Goal: Information Seeking & Learning: Learn about a topic

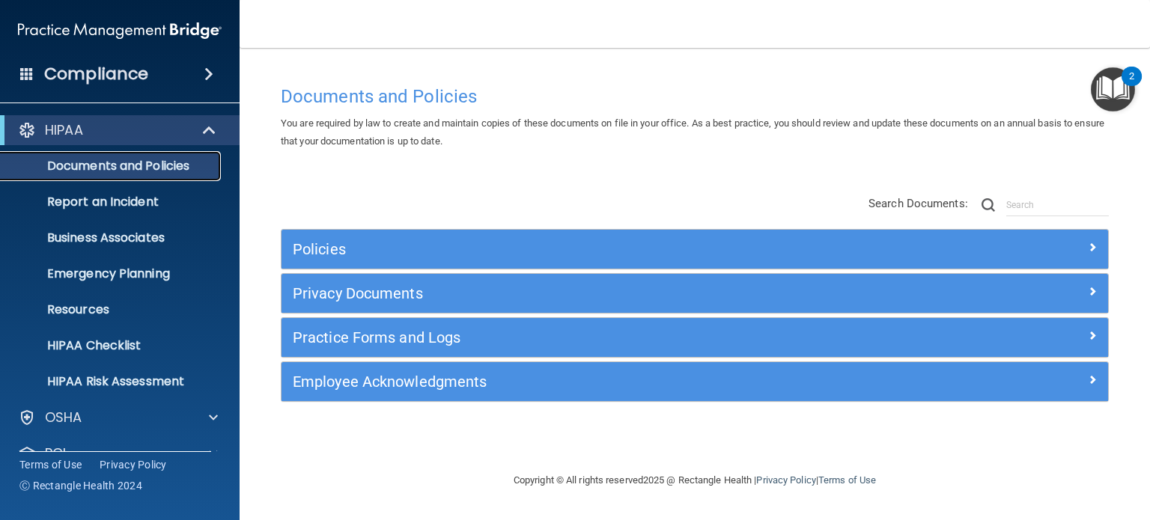
click at [139, 162] on p "Documents and Policies" at bounding box center [112, 166] width 204 height 15
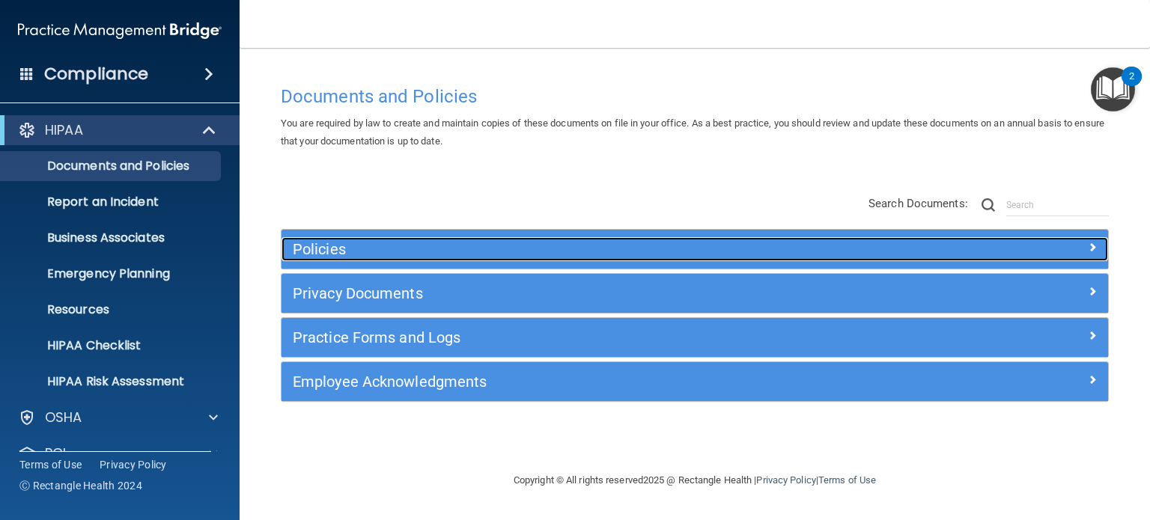
click at [455, 241] on h5 "Policies" at bounding box center [591, 249] width 597 height 16
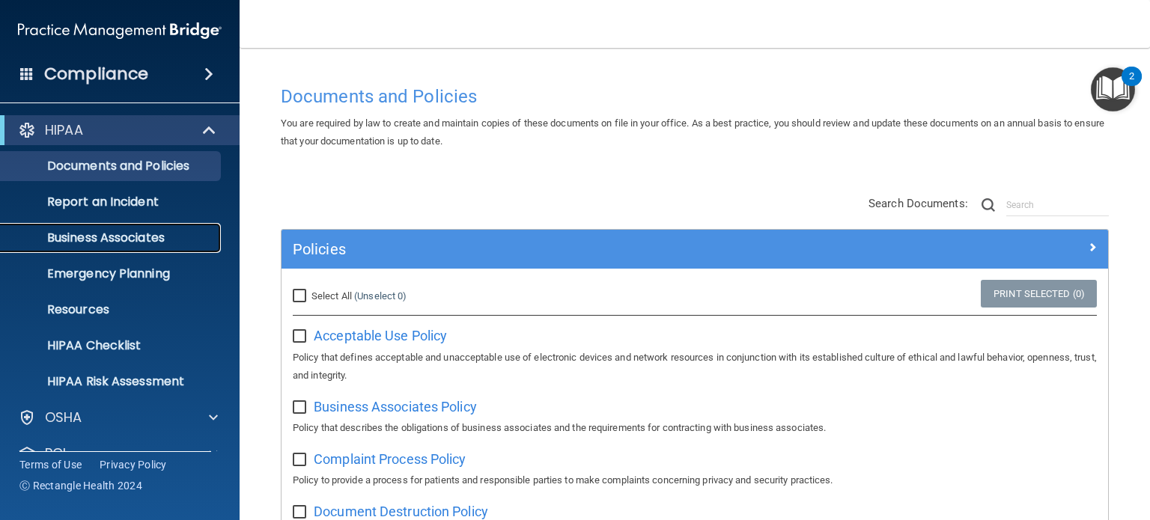
click at [139, 238] on p "Business Associates" at bounding box center [112, 238] width 204 height 15
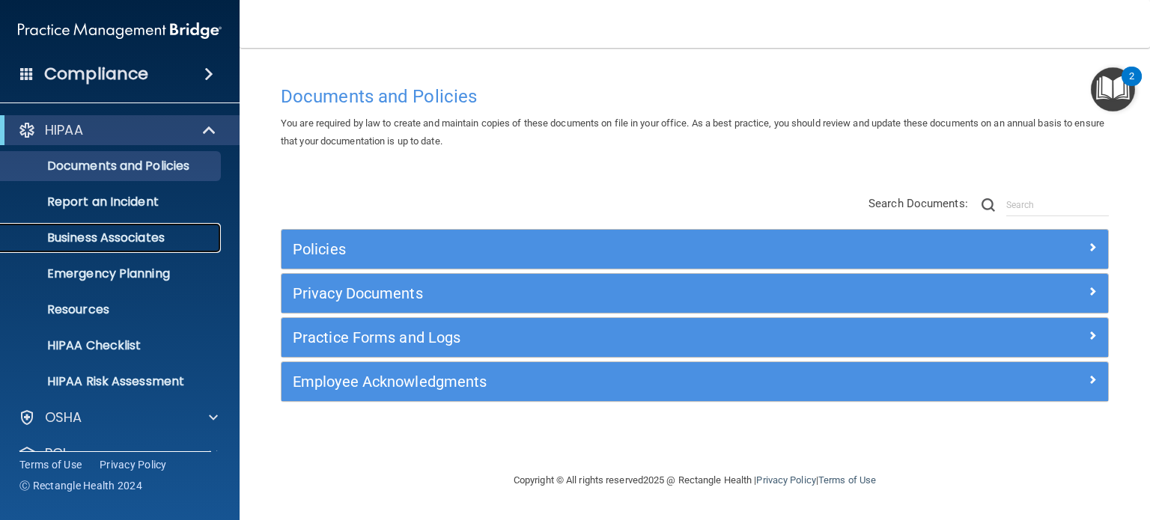
click at [155, 236] on p "Business Associates" at bounding box center [112, 238] width 204 height 15
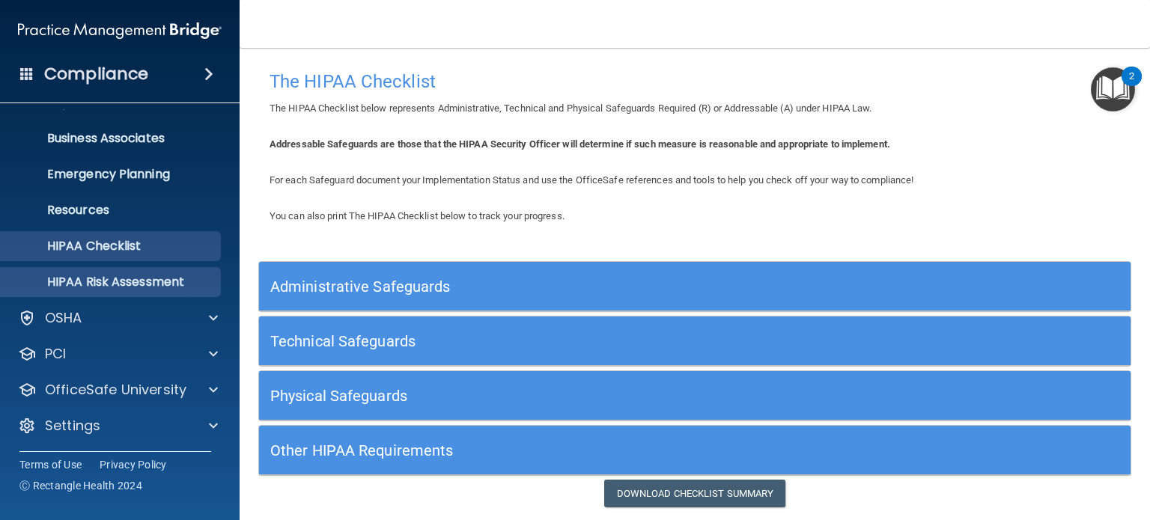
scroll to position [100, 0]
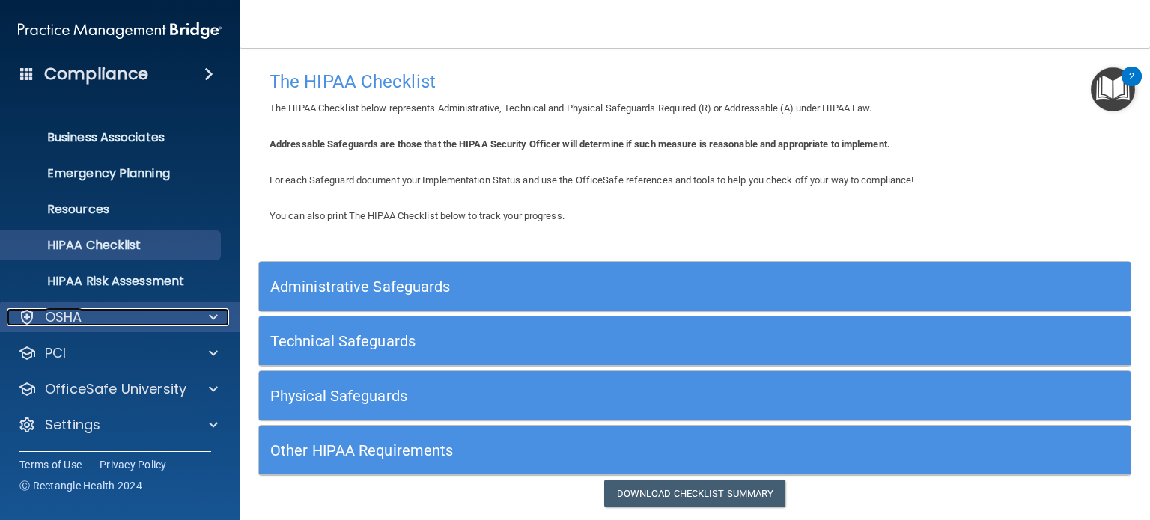
click at [91, 314] on div "OSHA" at bounding box center [100, 317] width 186 height 18
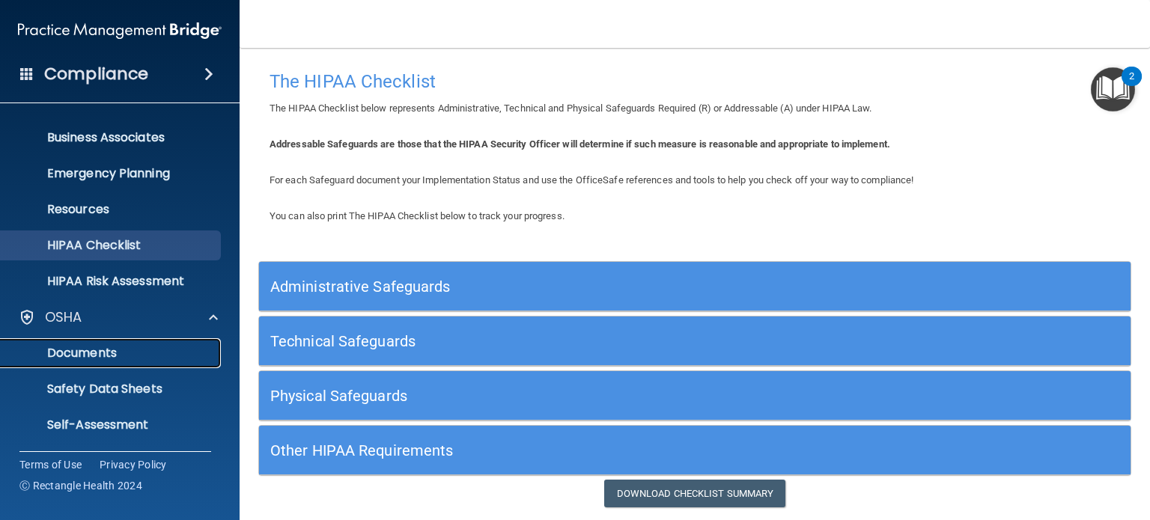
click at [63, 359] on p "Documents" at bounding box center [112, 353] width 204 height 15
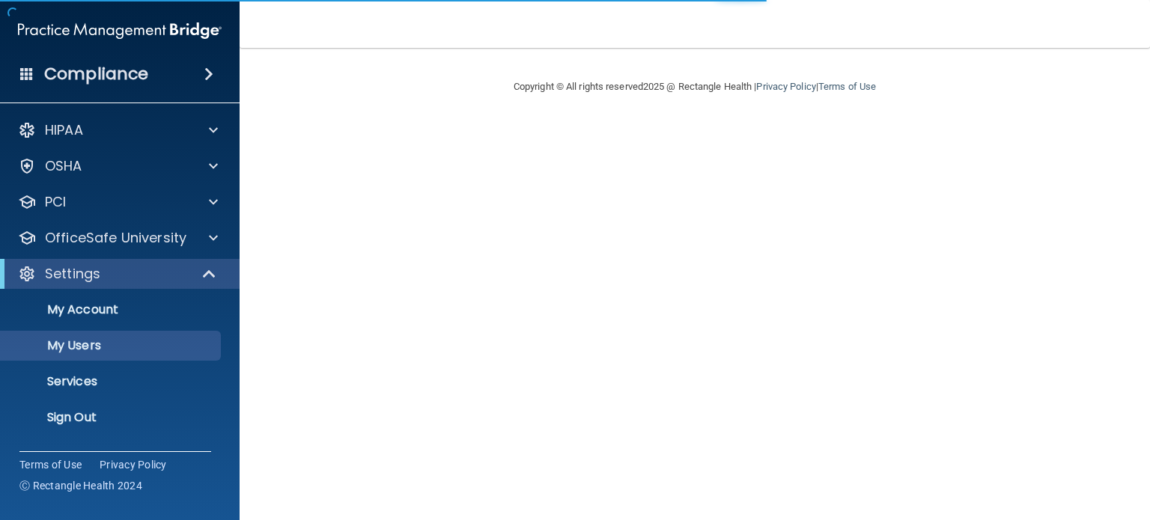
select select "20"
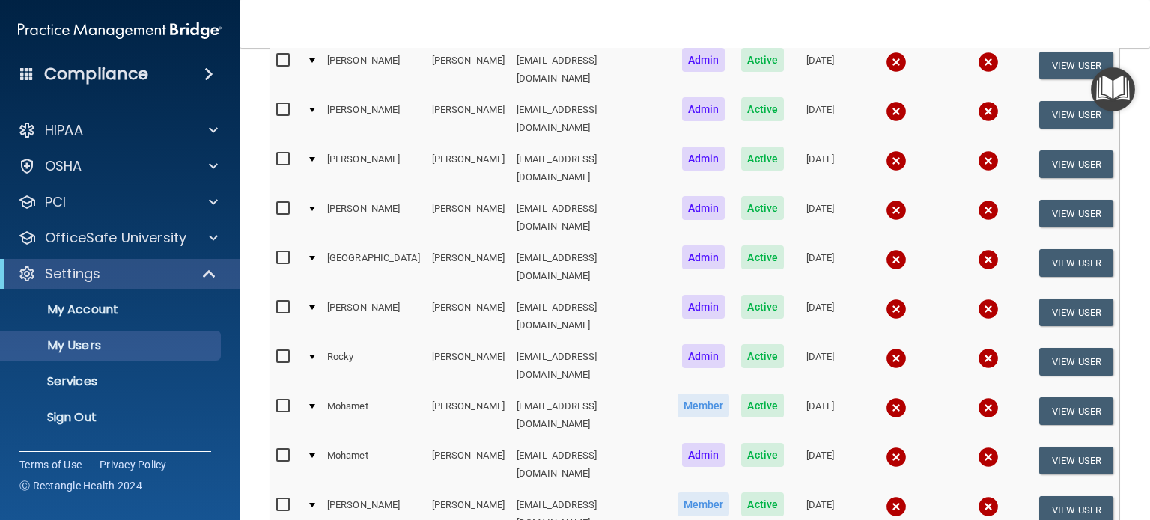
scroll to position [726, 0]
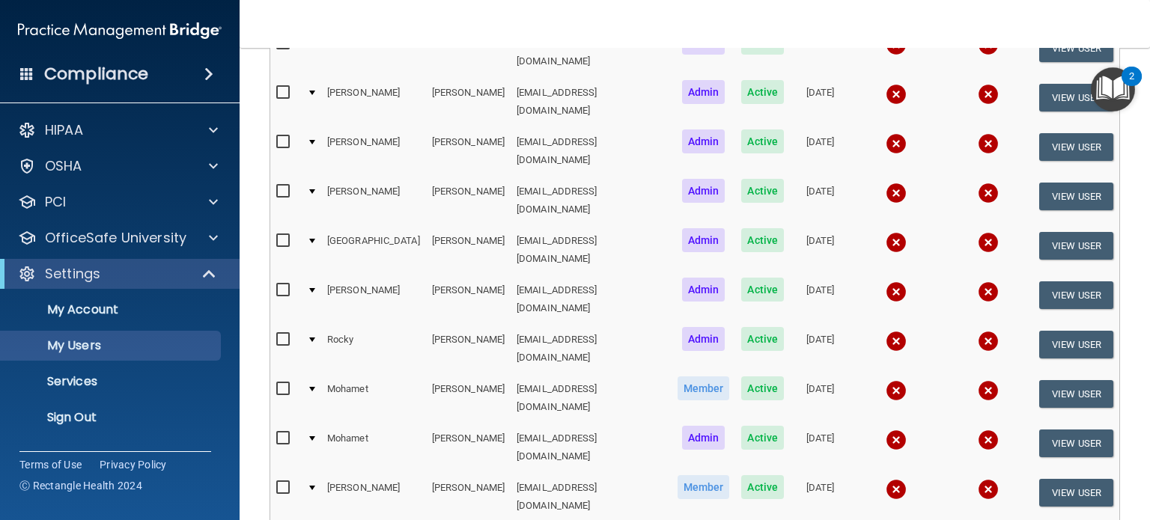
drag, startPoint x: 379, startPoint y: 426, endPoint x: 510, endPoint y: 382, distance: 138.2
select select "20"
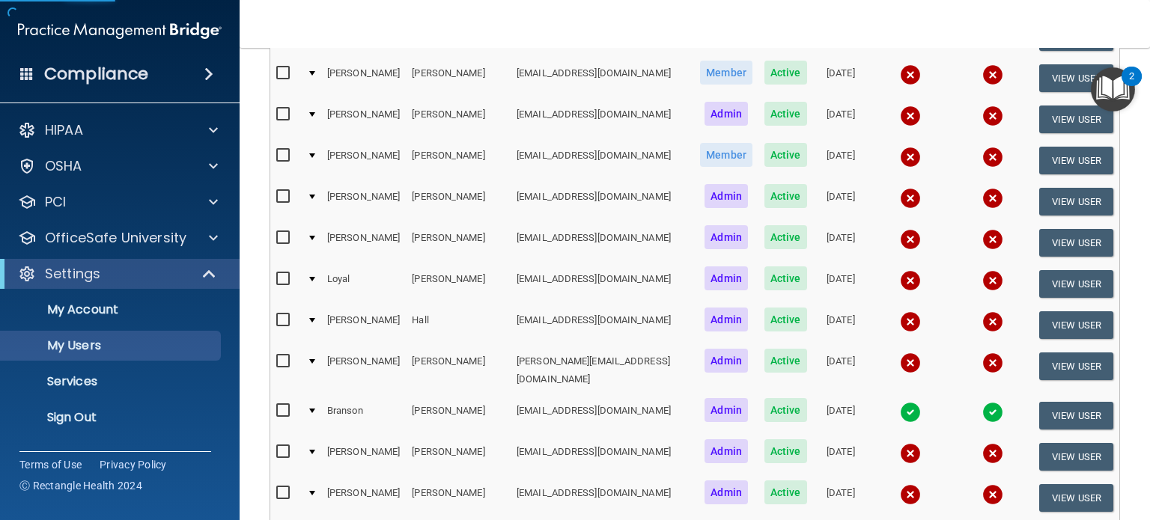
scroll to position [599, 0]
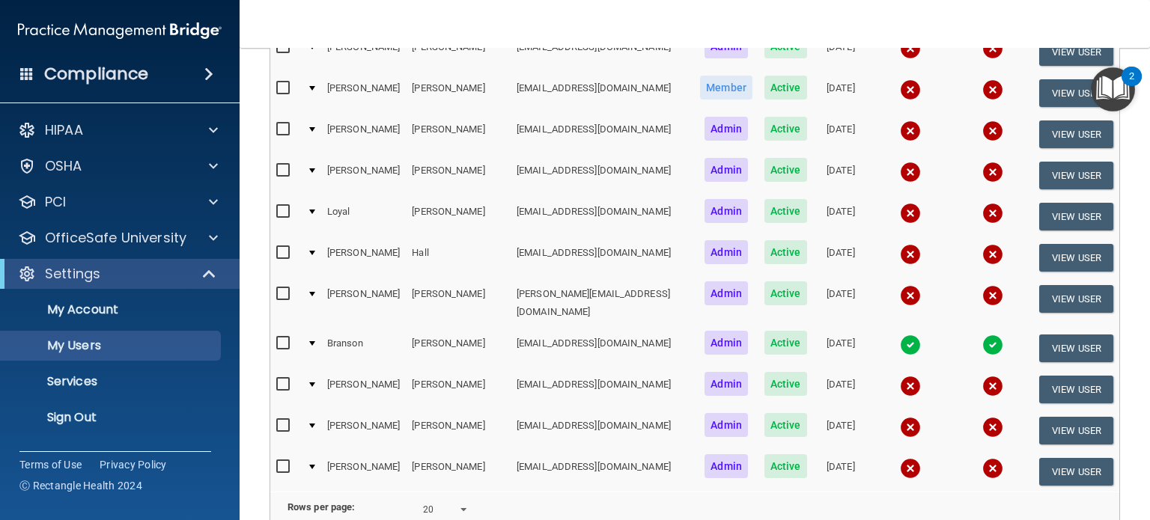
drag, startPoint x: 602, startPoint y: 360, endPoint x: 294, endPoint y: 354, distance: 307.7
click at [294, 369] on tr "[PERSON_NAME] [EMAIL_ADDRESS][DOMAIN_NAME] Admin Active [DATE] View User" at bounding box center [694, 389] width 849 height 41
click at [250, 179] on main "Users Success! New user created. × Error! The user couldn't be created. × Succe…" at bounding box center [694, 284] width 910 height 472
drag, startPoint x: 605, startPoint y: 361, endPoint x: 308, endPoint y: 361, distance: 296.4
click at [308, 369] on tr "[PERSON_NAME] [EMAIL_ADDRESS][DOMAIN_NAME] Admin Active [DATE] View User" at bounding box center [694, 389] width 849 height 41
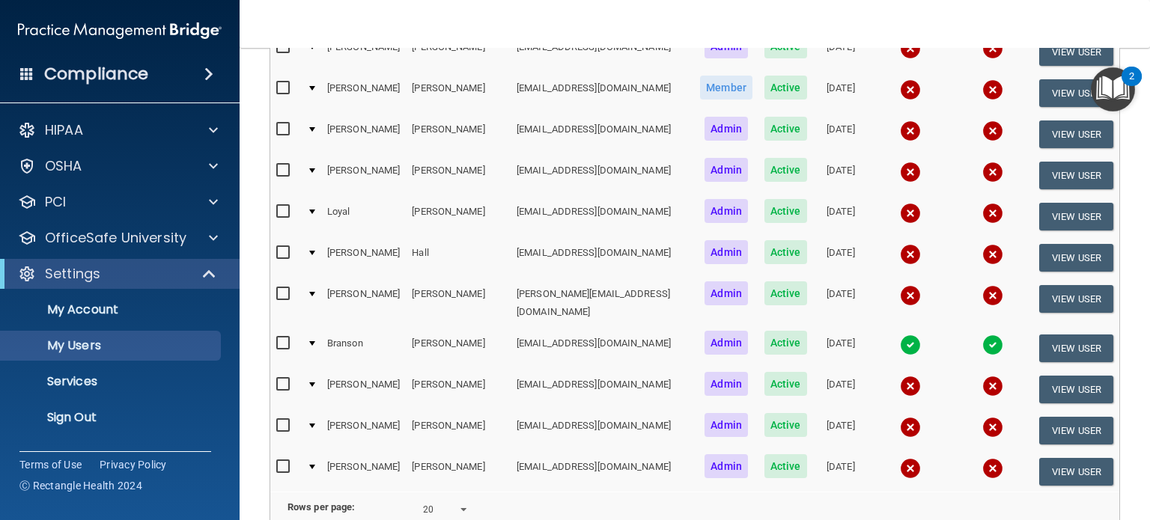
click at [248, 454] on main "Users Success! New user created. × Error! The user couldn't be created. × Succe…" at bounding box center [694, 284] width 910 height 472
click at [172, 229] on p "OfficeSafe University" at bounding box center [115, 238] width 141 height 18
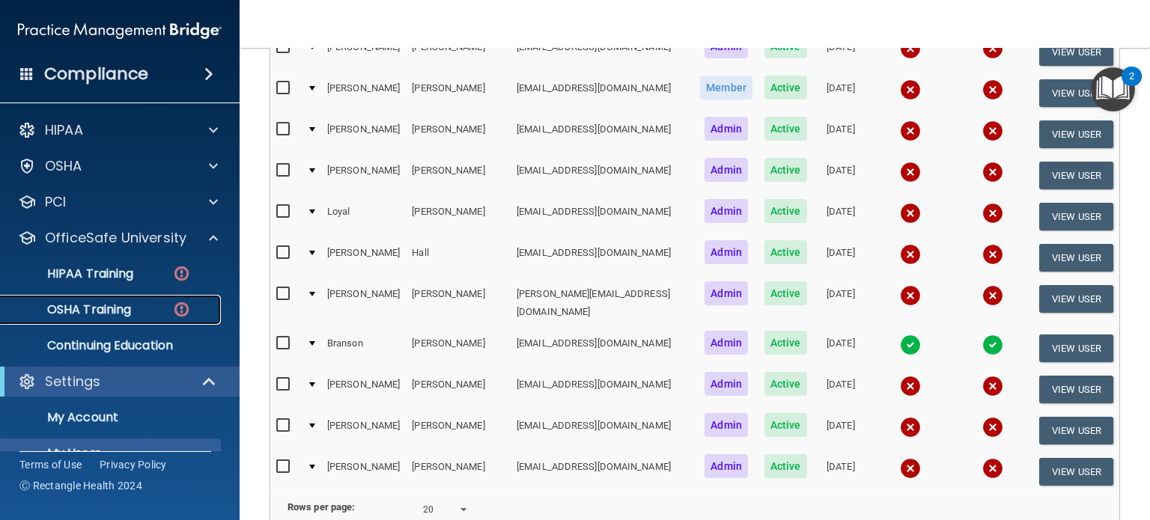
click at [90, 314] on p "OSHA Training" at bounding box center [70, 309] width 121 height 15
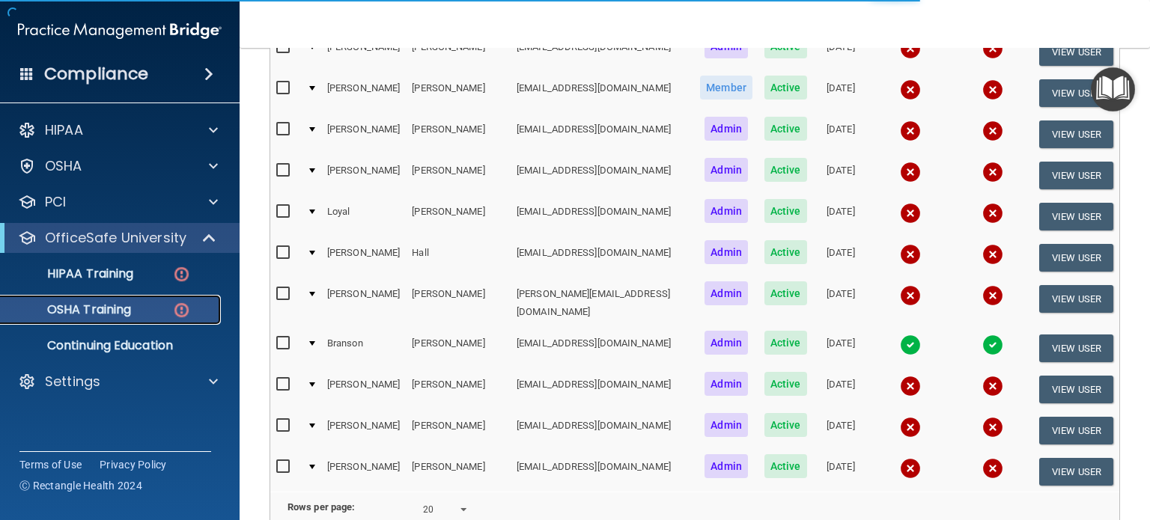
scroll to position [239, 0]
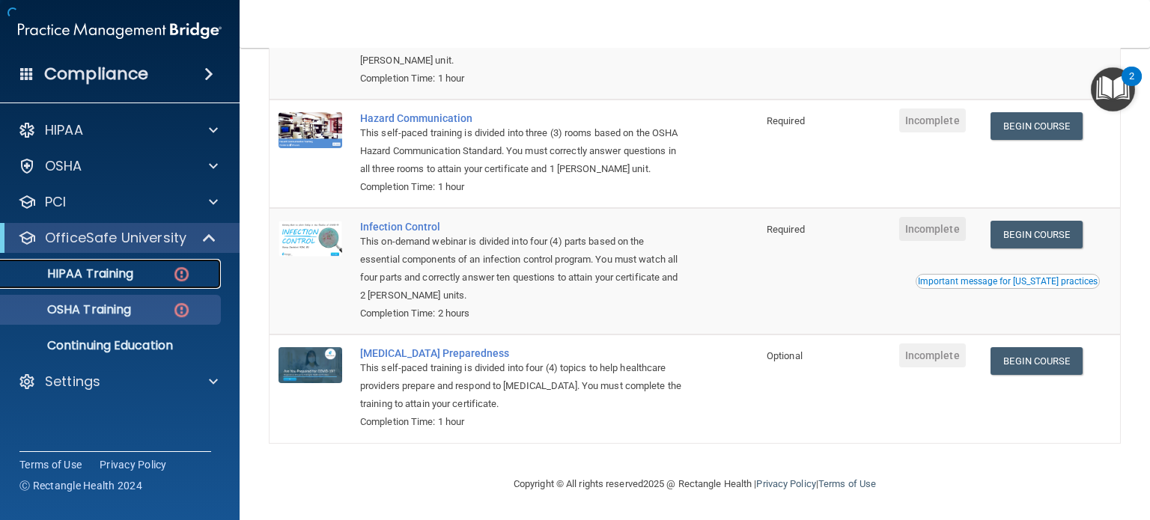
click at [115, 275] on p "HIPAA Training" at bounding box center [71, 273] width 123 height 15
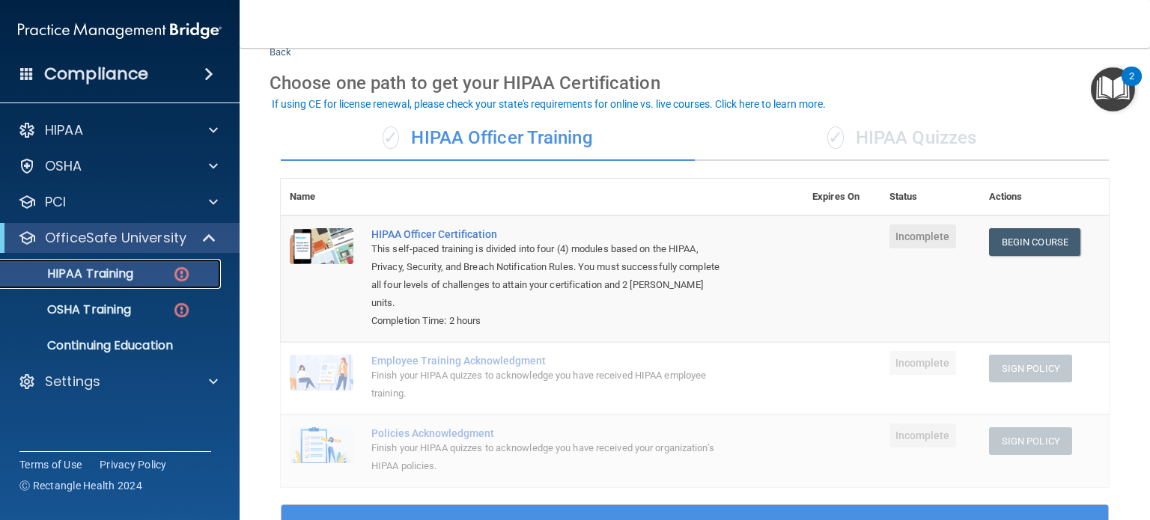
scroll to position [75, 0]
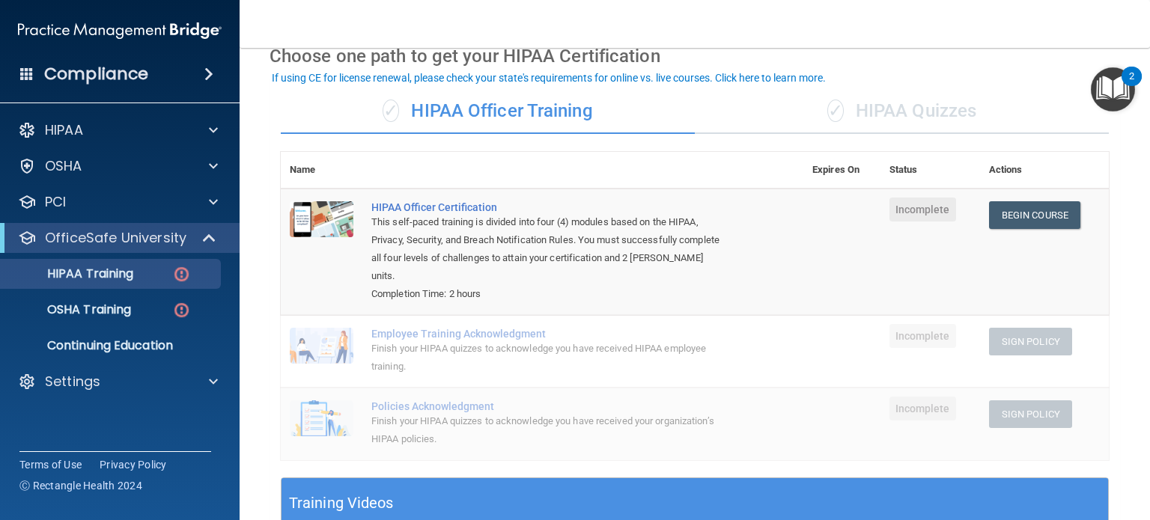
click at [492, 293] on div "Completion Time: 2 hours" at bounding box center [549, 294] width 357 height 18
drag, startPoint x: 489, startPoint y: 296, endPoint x: 366, endPoint y: 293, distance: 123.5
click at [366, 293] on td "HIPAA Officer Certification This self-paced training is divided into four (4) m…" at bounding box center [582, 252] width 441 height 126
drag, startPoint x: 668, startPoint y: 255, endPoint x: 700, endPoint y: 279, distance: 40.1
click at [700, 279] on div "This self-paced training is divided into four (4) modules based on the HIPAA, P…" at bounding box center [549, 249] width 357 height 72
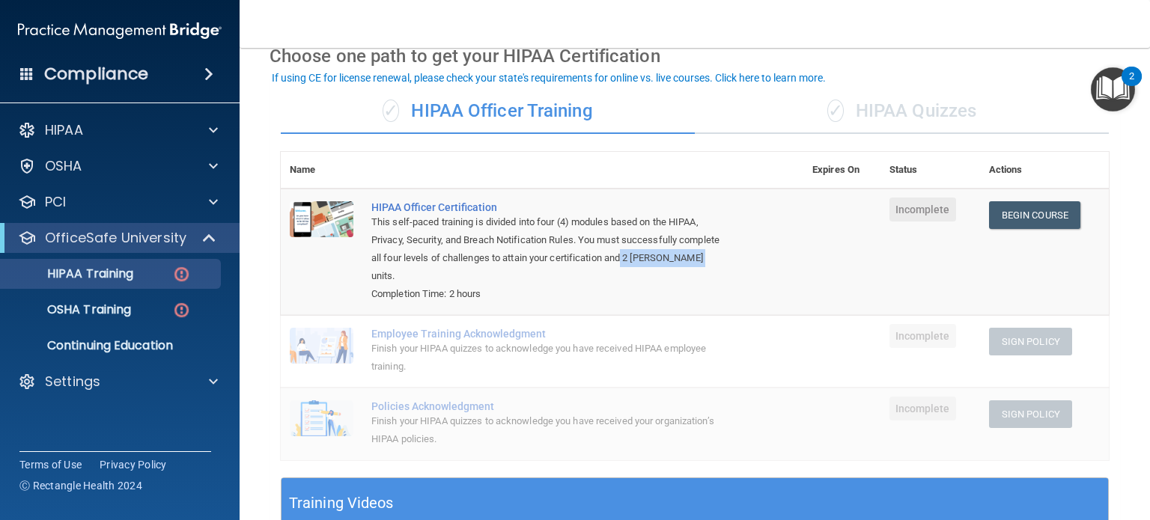
click at [584, 283] on div "This self-paced training is divided into four (4) modules based on the HIPAA, P…" at bounding box center [549, 249] width 357 height 72
click at [87, 347] on p "Continuing Education" at bounding box center [112, 345] width 204 height 15
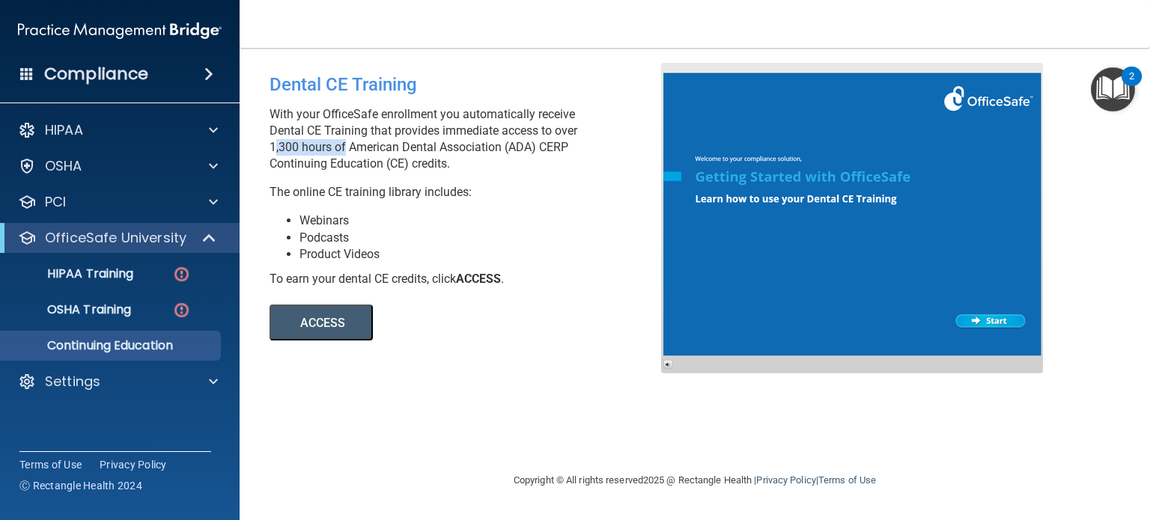
drag, startPoint x: 266, startPoint y: 147, endPoint x: 344, endPoint y: 149, distance: 77.1
click at [344, 149] on div "Dental CE Training With your OfficeSafe enrollment you automatically receive De…" at bounding box center [470, 202] width 425 height 278
click at [78, 269] on p "HIPAA Training" at bounding box center [71, 273] width 123 height 15
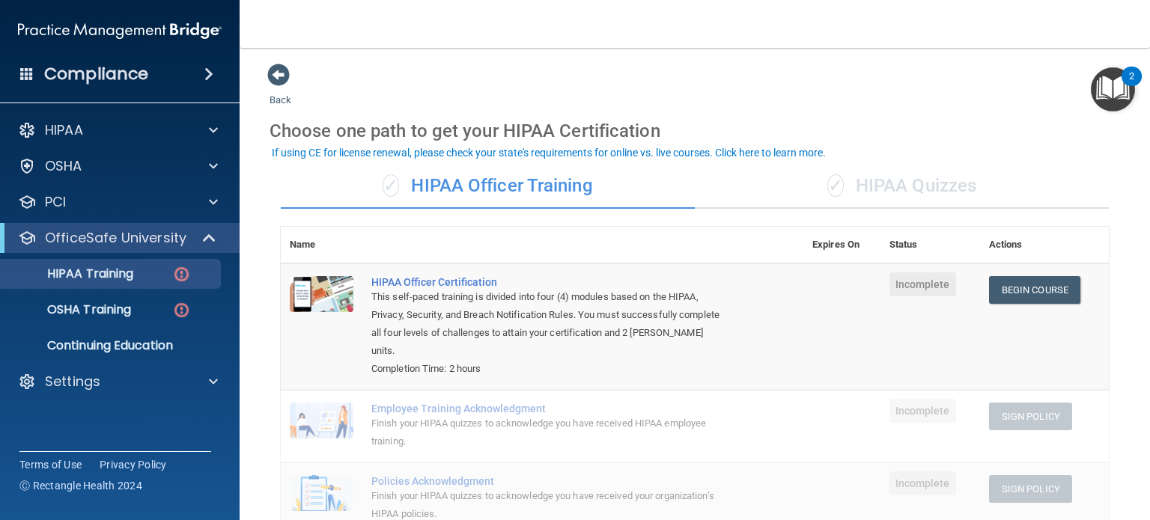
click at [210, 73] on span at bounding box center [208, 74] width 9 height 18
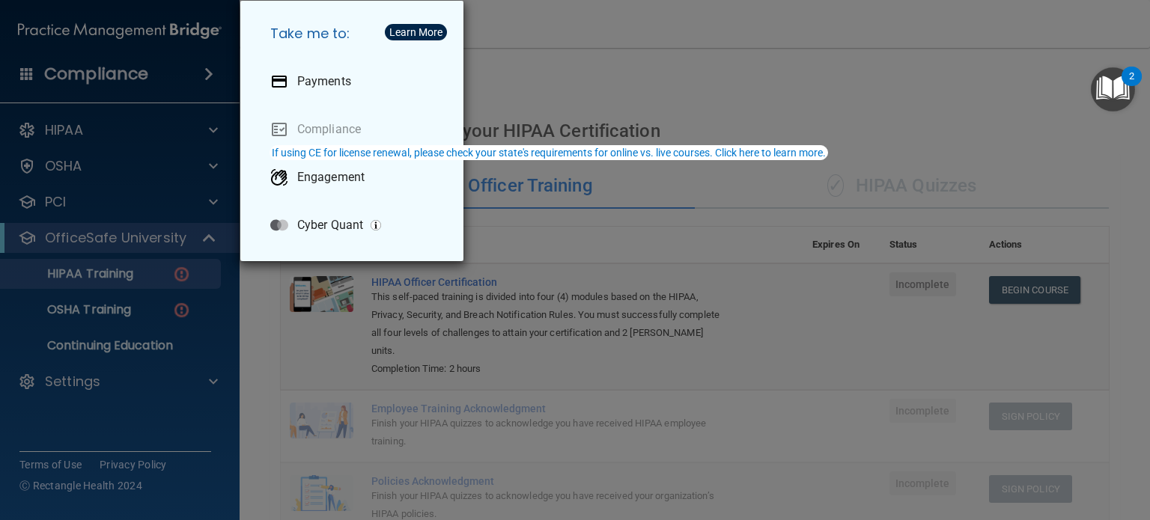
click at [736, 43] on div "Take me to: Payments Compliance Engagement Cyber Quant" at bounding box center [575, 260] width 1150 height 520
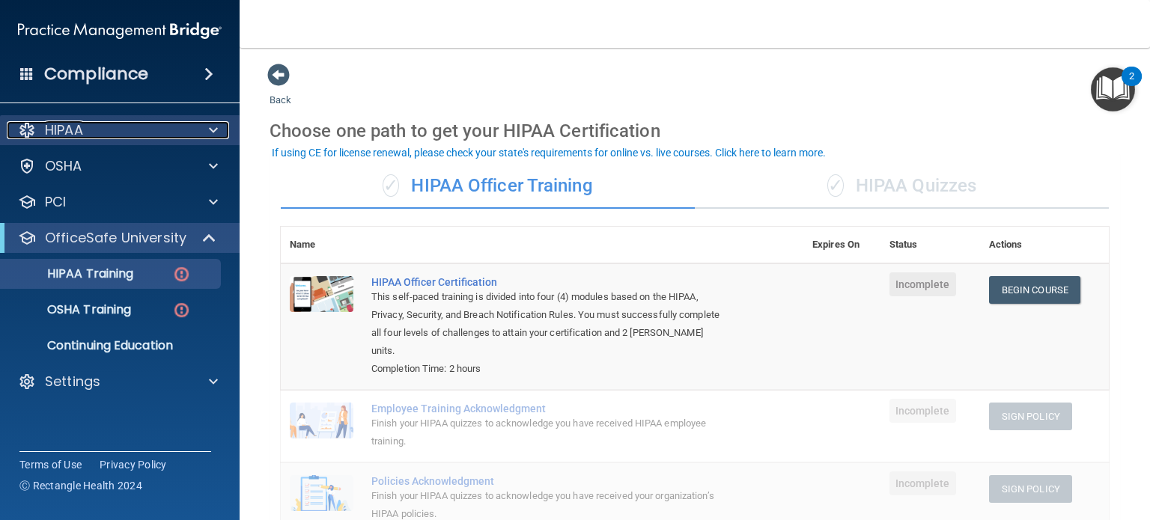
click at [117, 135] on div "HIPAA" at bounding box center [100, 130] width 186 height 18
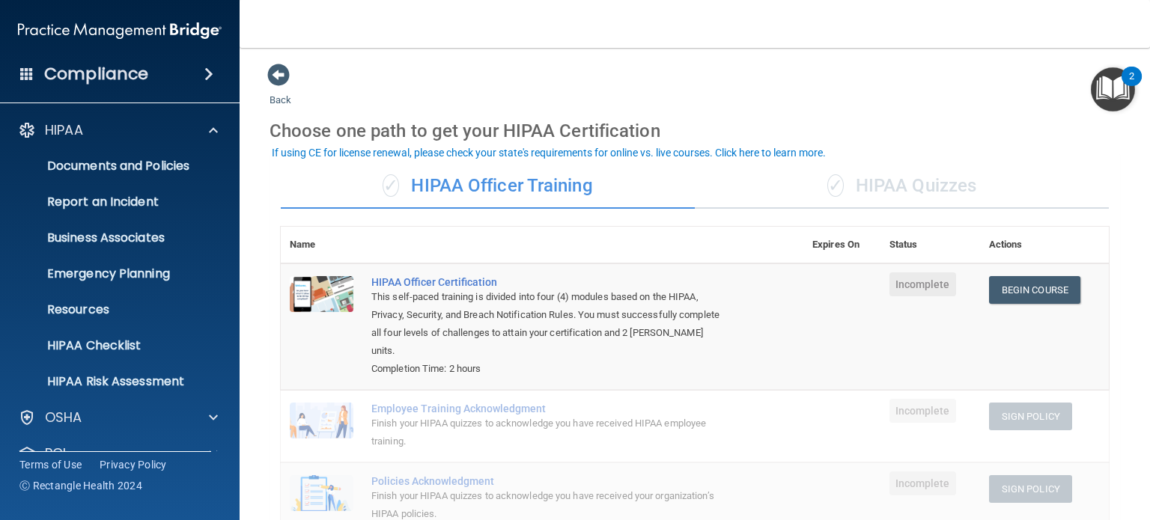
click at [696, 65] on div "Back Choose one path to get your HIPAA Certification ✓ HIPAA Officer Training ✓…" at bounding box center [694, 510] width 850 height 894
click at [674, 92] on div "Back Choose one path to get your HIPAA Certification ✓ HIPAA Officer Training ✓…" at bounding box center [694, 510] width 850 height 894
click at [695, 77] on div "Back Choose one path to get your HIPAA Certification ✓ HIPAA Officer Training ✓…" at bounding box center [694, 510] width 850 height 894
click at [90, 164] on p "Documents and Policies" at bounding box center [112, 166] width 204 height 15
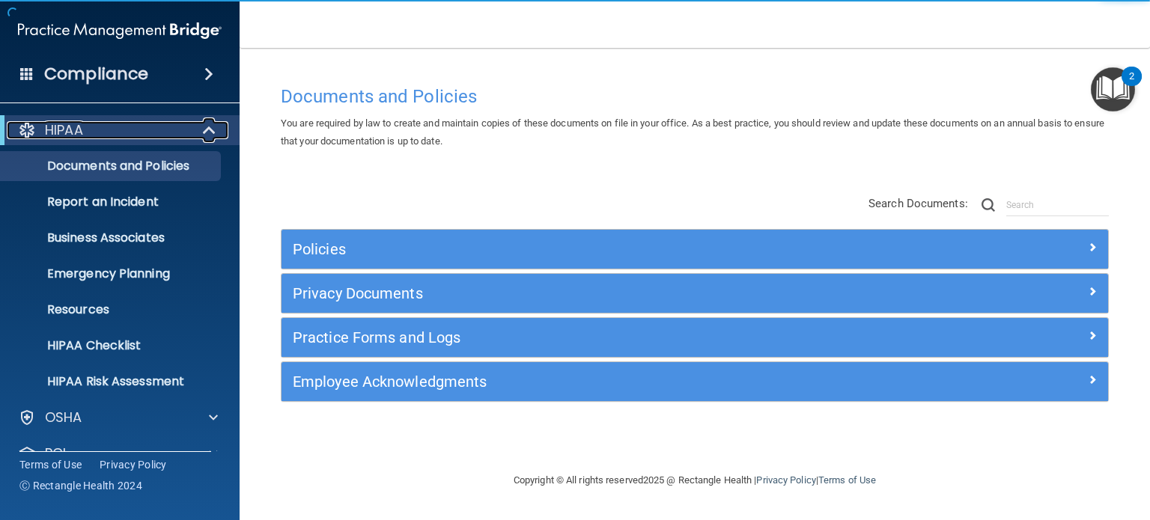
click at [114, 138] on div "HIPAA" at bounding box center [99, 130] width 185 height 18
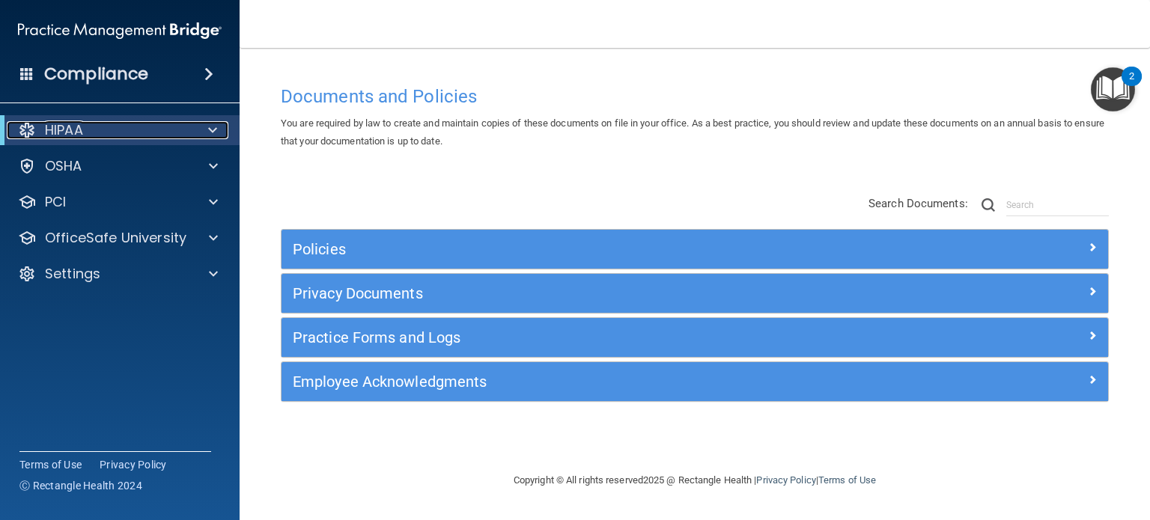
click at [133, 137] on div "HIPAA" at bounding box center [99, 130] width 185 height 18
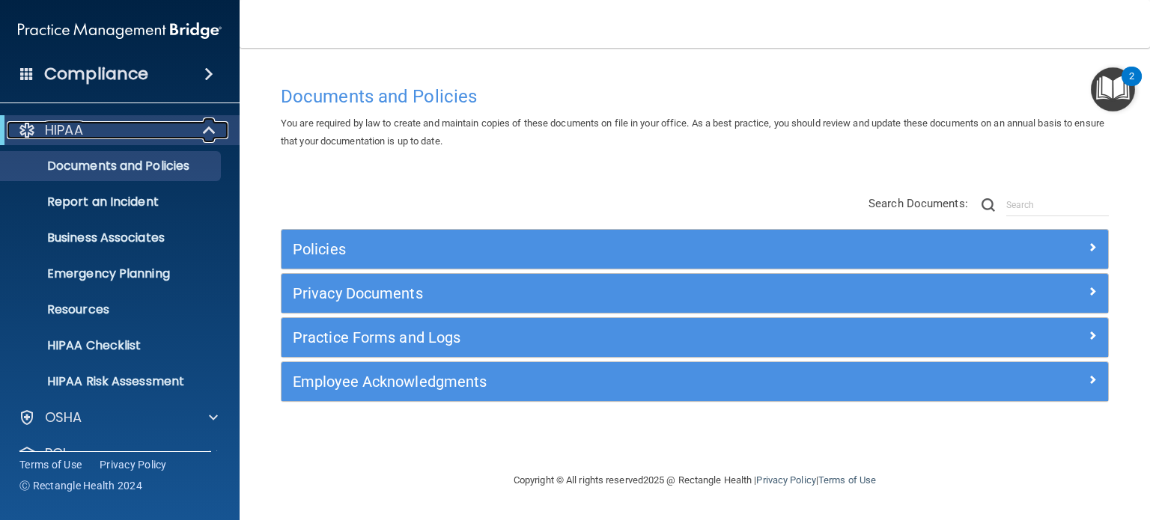
click at [181, 137] on div "HIPAA" at bounding box center [99, 130] width 185 height 18
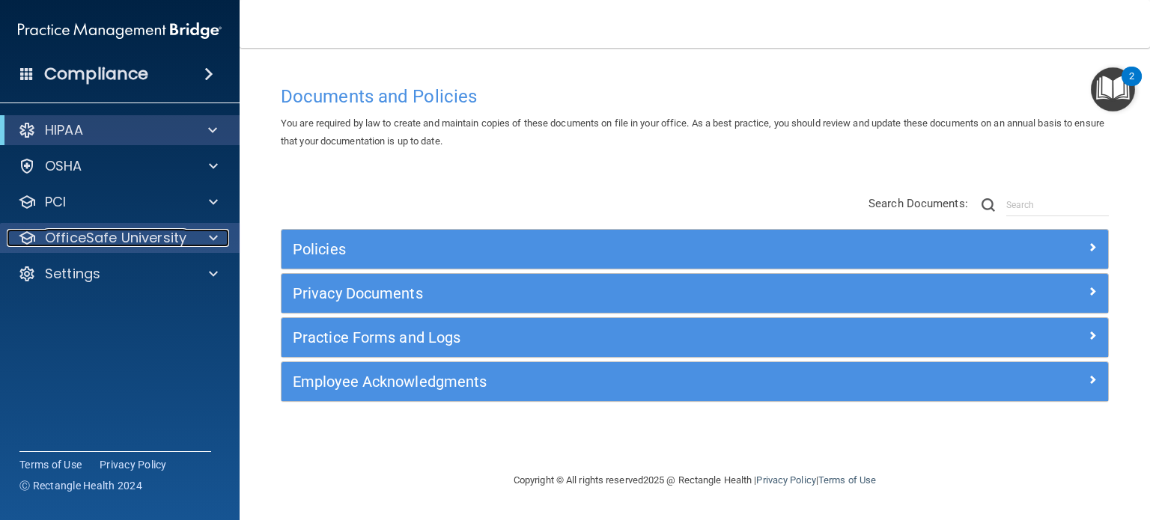
click at [137, 233] on p "OfficeSafe University" at bounding box center [115, 238] width 141 height 18
